Goal: Task Accomplishment & Management: Use online tool/utility

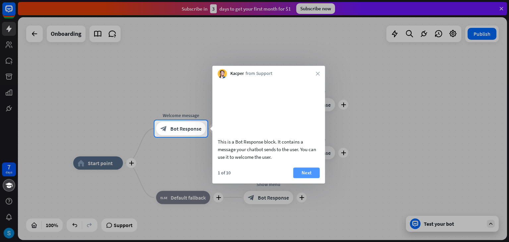
click at [304, 178] on button "Next" at bounding box center [306, 172] width 27 height 11
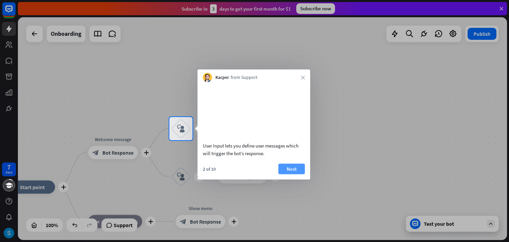
click at [297, 174] on button "Next" at bounding box center [291, 168] width 27 height 11
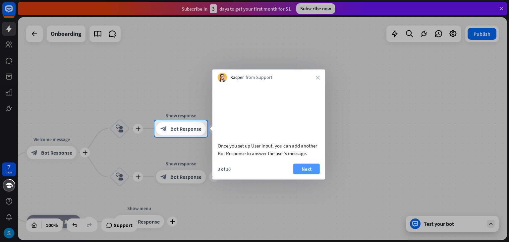
click at [306, 174] on button "Next" at bounding box center [306, 168] width 27 height 11
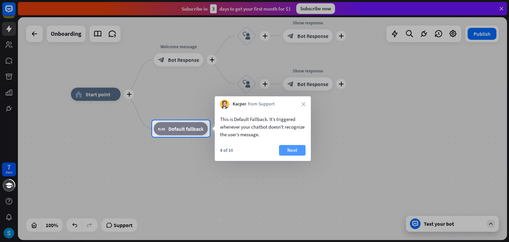
click at [299, 152] on button "Next" at bounding box center [292, 150] width 27 height 11
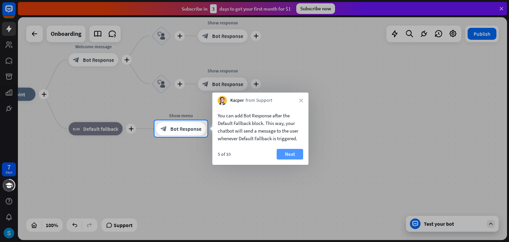
click at [295, 151] on button "Next" at bounding box center [290, 154] width 27 height 11
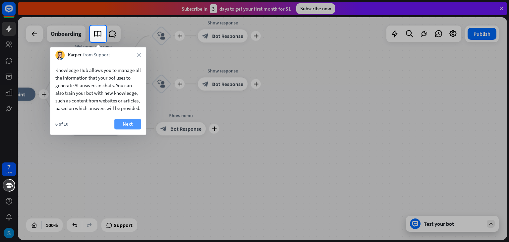
click at [123, 129] on button "Next" at bounding box center [127, 124] width 27 height 11
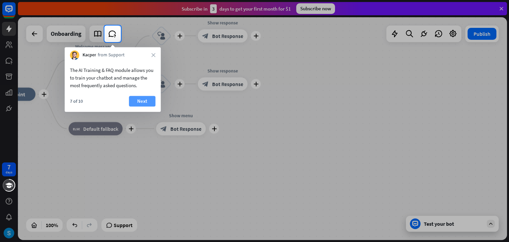
click at [139, 100] on button "Next" at bounding box center [142, 101] width 27 height 11
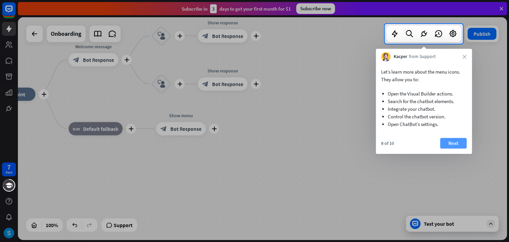
click at [444, 147] on button "Next" at bounding box center [453, 143] width 27 height 11
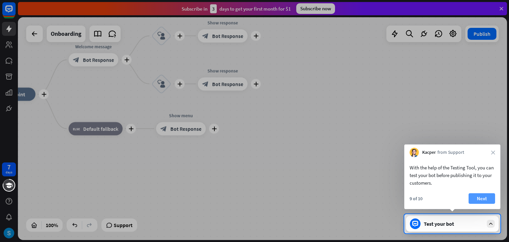
click at [481, 198] on button "Next" at bounding box center [481, 198] width 27 height 11
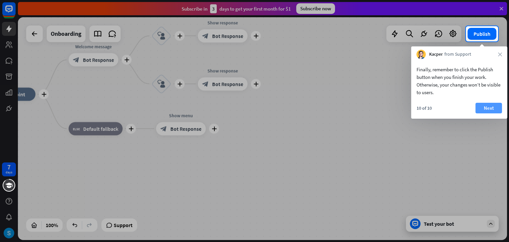
click at [482, 108] on button "Next" at bounding box center [488, 108] width 27 height 11
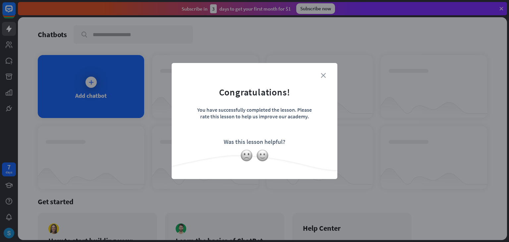
click at [323, 75] on icon "close" at bounding box center [323, 75] width 5 height 5
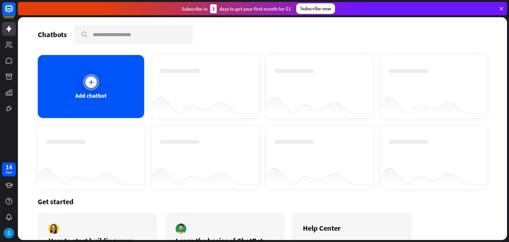
click at [87, 85] on div at bounding box center [90, 82] width 11 height 11
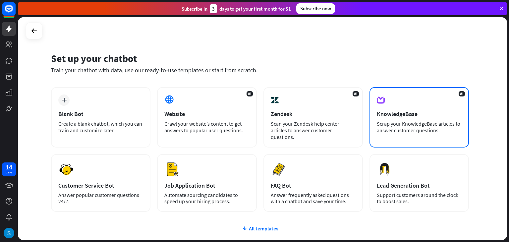
click at [398, 108] on div "AI KnowledgeBase Scrap your KnowledgeBase articles to answer customer questions." at bounding box center [418, 117] width 99 height 60
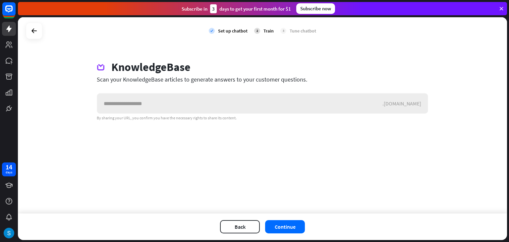
click at [158, 102] on input "text" at bounding box center [239, 103] width 285 height 20
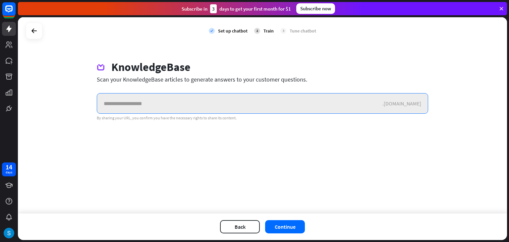
click at [204, 101] on input "text" at bounding box center [239, 103] width 285 height 20
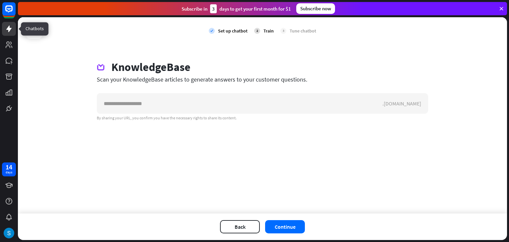
click at [4, 33] on link at bounding box center [9, 29] width 14 height 14
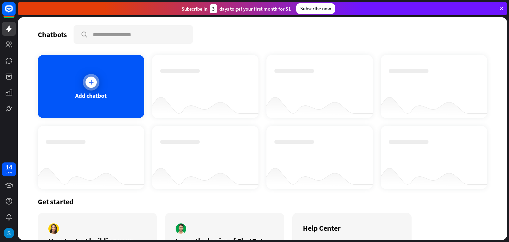
click at [88, 79] on icon at bounding box center [91, 82] width 7 height 7
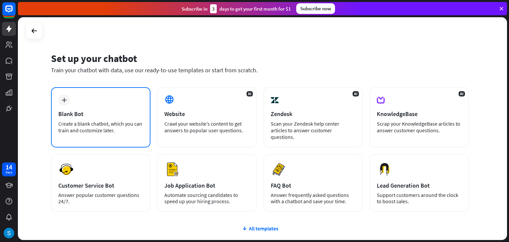
click at [121, 125] on div "Create a blank chatbot, which you can train and customize later." at bounding box center [100, 126] width 85 height 13
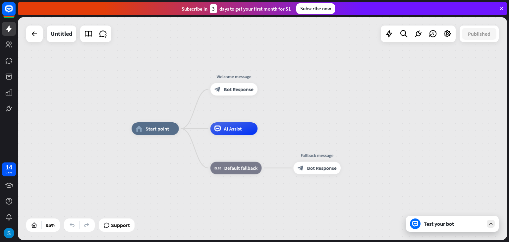
click at [440, 223] on div "Test your bot" at bounding box center [454, 223] width 60 height 7
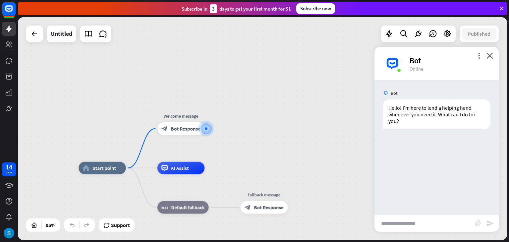
click at [402, 224] on input "text" at bounding box center [424, 223] width 100 height 17
type input "**"
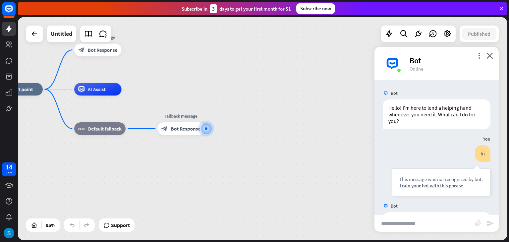
click at [408, 222] on input "text" at bounding box center [424, 223] width 100 height 17
type input "**"
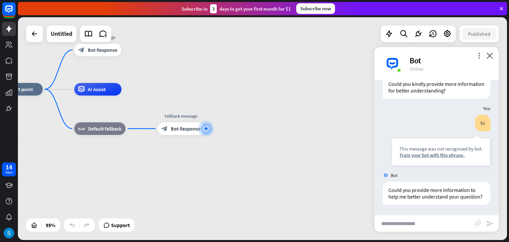
scroll to position [143, 0]
click at [417, 224] on input "text" at bounding box center [424, 223] width 100 height 17
type input "**********"
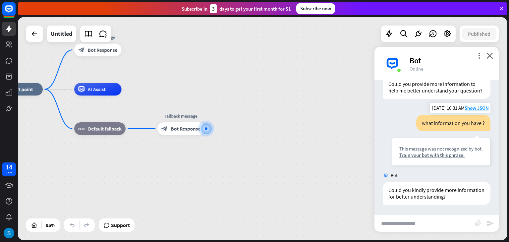
scroll to position [249, 0]
